Goal: Navigation & Orientation: Understand site structure

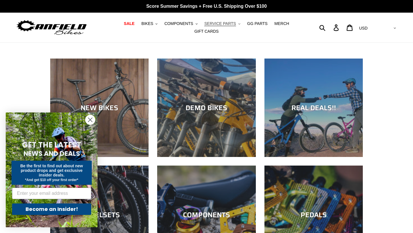
click at [238, 22] on button "SERVICE PARTS .cls-1{fill:#231f20}" at bounding box center [222, 24] width 42 height 8
click at [196, 24] on button "COMPONENTS .cls-1{fill:#231f20}" at bounding box center [181, 24] width 39 height 8
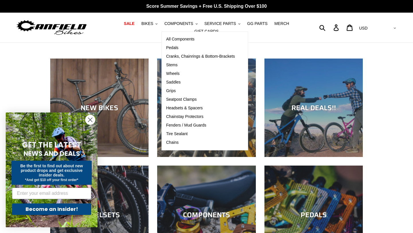
click at [88, 121] on circle "Close dialog" at bounding box center [90, 119] width 9 height 9
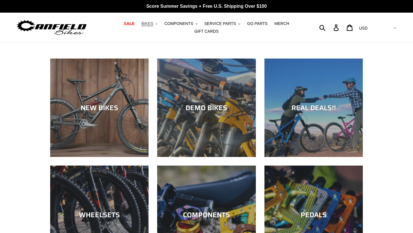
click at [152, 23] on span "BIKES" at bounding box center [148, 23] width 12 height 5
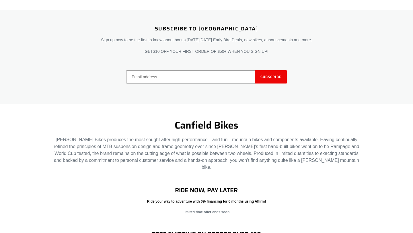
scroll to position [908, 0]
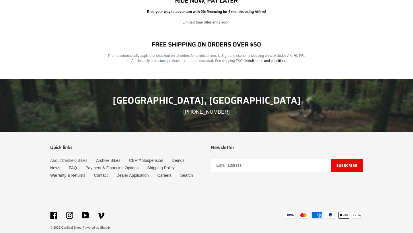
click at [65, 158] on link "About Canfield Bikes" at bounding box center [68, 160] width 37 height 5
